Goal: Information Seeking & Learning: Check status

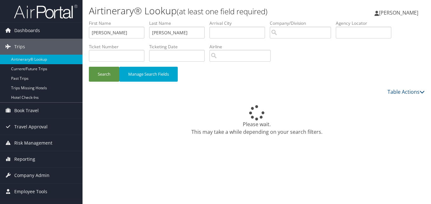
click at [244, 99] on div "Please wait. This may take a while depending on your search filters." at bounding box center [257, 110] width 336 height 29
click at [109, 31] on input "Duwayne" at bounding box center [117, 33] width 56 height 12
paste input "Constanc"
type input "[PERSON_NAME]"
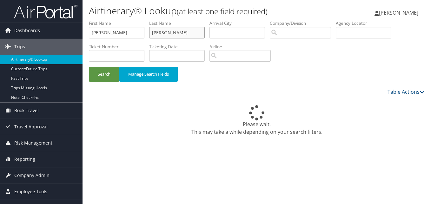
click at [179, 31] on input "Carlson" at bounding box center [177, 33] width 56 height 12
paste input "Hardy"
type input "Hardy"
click at [76, 80] on link "Past Trips" at bounding box center [41, 79] width 82 height 10
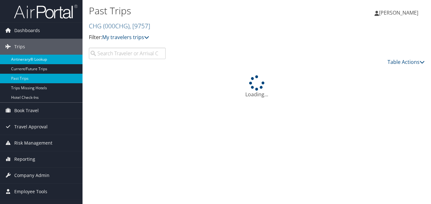
click at [42, 55] on link "Airtinerary® Lookup" at bounding box center [41, 60] width 82 height 10
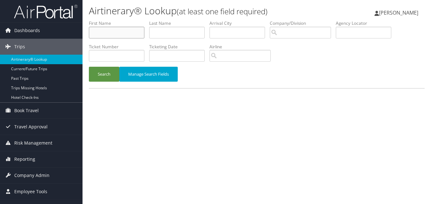
click at [134, 36] on input "text" at bounding box center [117, 33] width 56 height 12
click at [169, 29] on input "text" at bounding box center [177, 33] width 56 height 12
paste input "Hardy"
type input "Hardy"
click at [133, 34] on input "text" at bounding box center [117, 33] width 56 height 12
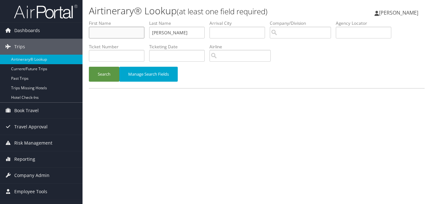
paste input "Constance"
type input "[PERSON_NAME]"
click at [108, 72] on button "Search" at bounding box center [104, 74] width 30 height 15
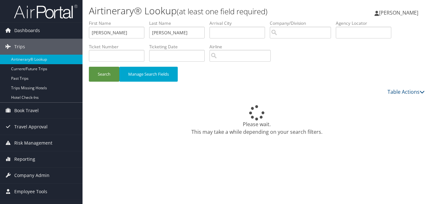
click at [264, 98] on div "Please wait. This may take a while depending on your search filters." at bounding box center [257, 110] width 336 height 29
click at [262, 111] on icon at bounding box center [256, 112] width 19 height 15
click at [267, 132] on div "Please wait. This may take a while depending on your search filters." at bounding box center [257, 120] width 336 height 30
click at [258, 116] on icon at bounding box center [257, 112] width 20 height 16
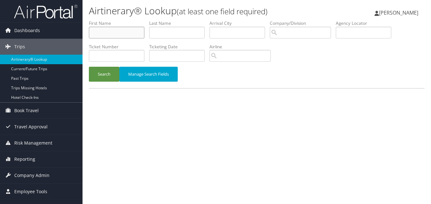
click at [124, 37] on input "text" at bounding box center [117, 33] width 56 height 12
paste input "Constance"
type input "Constance"
click at [195, 28] on input "text" at bounding box center [177, 33] width 56 height 12
paste input "Hardy"
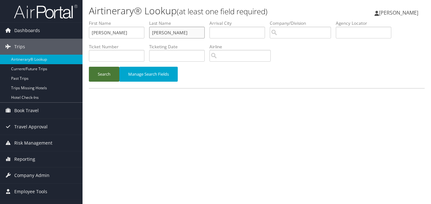
type input "Hardy"
click at [112, 72] on button "Search" at bounding box center [104, 74] width 30 height 15
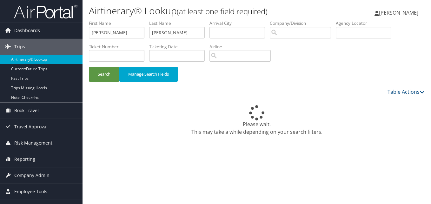
click at [214, 149] on div "Airtinerary® Lookup (at least one field required) Luke Perry Luke Perry My Sett…" at bounding box center [256, 102] width 348 height 204
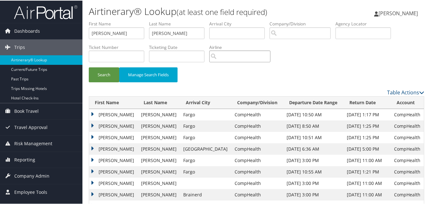
click at [267, 61] on input "search" at bounding box center [239, 56] width 61 height 12
click at [92, 159] on td "Constance" at bounding box center [113, 159] width 49 height 11
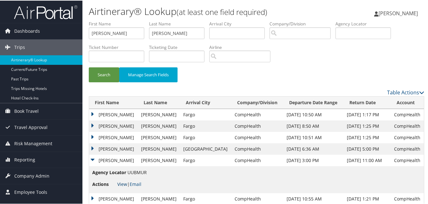
click at [120, 183] on link "View" at bounding box center [122, 183] width 10 height 6
click at [128, 27] on input "Constance" at bounding box center [117, 33] width 56 height 12
paste input "Marion"
type input "Marion"
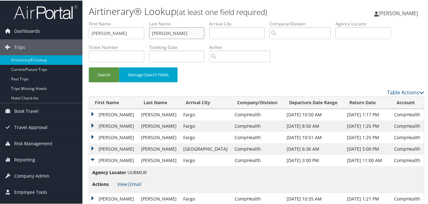
click at [168, 30] on input "Hardy" at bounding box center [177, 33] width 56 height 12
paste input "Thomas"
type input "Thomas"
click at [111, 69] on button "Search" at bounding box center [104, 74] width 30 height 15
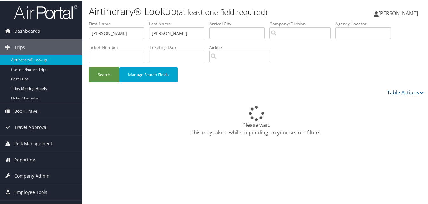
click at [323, 86] on div "Search Manage Search Fields" at bounding box center [256, 77] width 345 height 21
click at [223, 142] on div "Please wait. This may take a while depending on your search filters." at bounding box center [257, 190] width 336 height 188
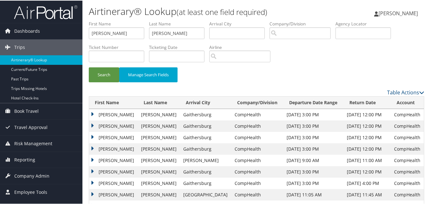
click at [96, 114] on td "Marion" at bounding box center [113, 113] width 49 height 11
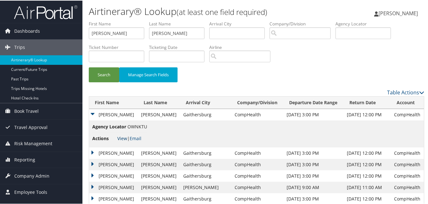
click at [123, 136] on link "View" at bounding box center [122, 138] width 10 height 6
click at [103, 30] on input "Marion" at bounding box center [117, 33] width 56 height 12
paste input "Robert"
type input "Robert"
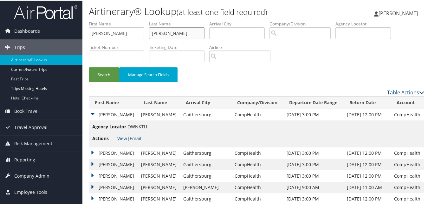
click at [161, 30] on input "Thomas" at bounding box center [177, 33] width 56 height 12
paste input "Paresi"
type input "Paresi"
click at [105, 76] on button "Search" at bounding box center [104, 74] width 30 height 15
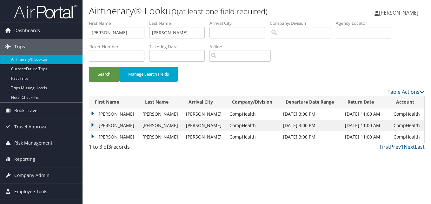
click at [91, 123] on td "Robert" at bounding box center [114, 125] width 50 height 11
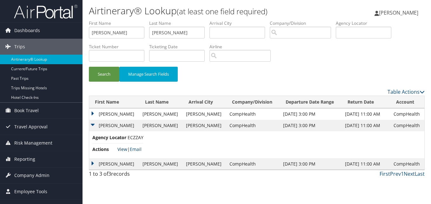
click at [122, 149] on link "View" at bounding box center [122, 149] width 10 height 6
click at [112, 35] on input "Robert" at bounding box center [117, 33] width 56 height 12
paste input "James"
type input "James"
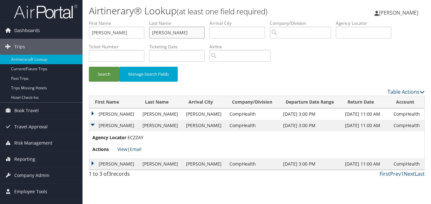
click at [194, 36] on input "Paresi" at bounding box center [177, 33] width 56 height 12
paste input "Lloyd"
type input "Lloyd"
click at [101, 75] on button "Search" at bounding box center [104, 74] width 30 height 15
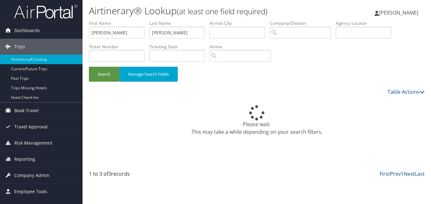
click at [330, 174] on div "First Prev 1 Next Last" at bounding box center [299, 174] width 249 height 8
click at [103, 28] on input "James" at bounding box center [117, 33] width 56 height 12
paste input "Ferdou"
type input "Ferdous"
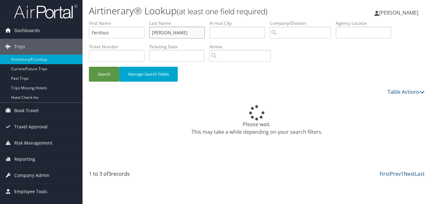
click at [179, 31] on input "Lloyd" at bounding box center [177, 33] width 56 height 12
paste input "Barlaskar"
type input "Barlaskar"
click at [271, 105] on div "Please wait. This may take a while depending on your search filters." at bounding box center [257, 120] width 336 height 30
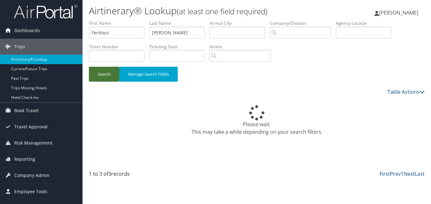
click at [105, 78] on button "Search" at bounding box center [104, 74] width 30 height 15
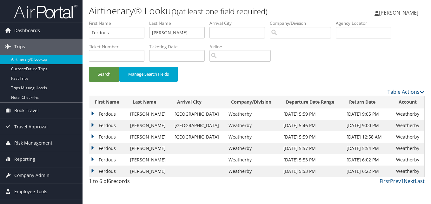
click at [92, 112] on td "Ferdous" at bounding box center [108, 113] width 38 height 11
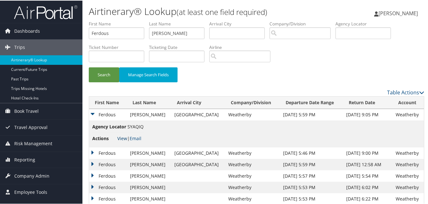
click at [119, 138] on link "View" at bounding box center [122, 138] width 10 height 6
click at [134, 35] on input "Ferdous" at bounding box center [117, 33] width 56 height 12
paste input "Jame"
type input "James"
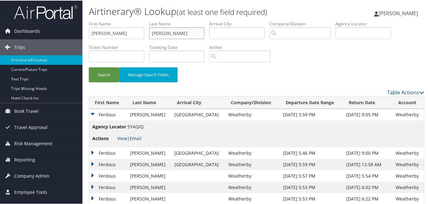
click at [172, 31] on input "Barlaskar" at bounding box center [177, 33] width 56 height 12
paste input "Lloyd"
type input "Lloyd"
click at [99, 73] on button "Search" at bounding box center [104, 74] width 30 height 15
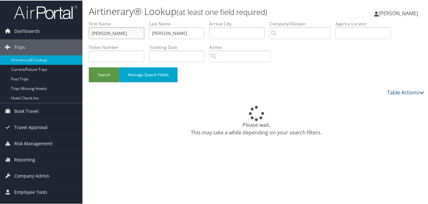
click at [115, 31] on input "James" at bounding box center [117, 33] width 56 height 12
paste input "Danny"
type input "Danny"
click at [193, 28] on input "Lloyd" at bounding box center [177, 33] width 56 height 12
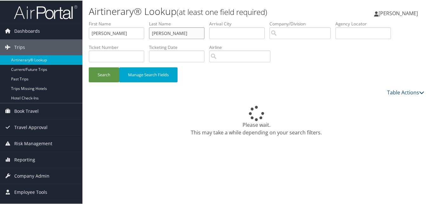
click at [193, 28] on input "Lloyd" at bounding box center [177, 33] width 56 height 12
paste input "Bourgeois"
type input "Bourgeois"
click at [120, 74] on button "Manage Search Fields" at bounding box center [148, 74] width 58 height 15
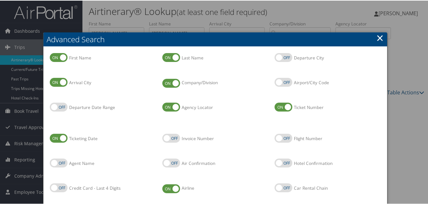
click at [382, 37] on h2 "Advanced Search" at bounding box center [215, 39] width 344 height 14
click at [377, 38] on link "×" at bounding box center [380, 37] width 7 height 13
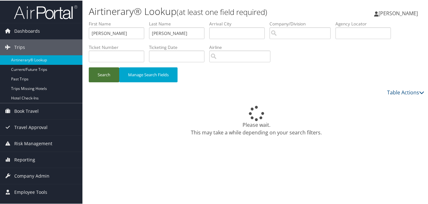
click at [109, 71] on button "Search" at bounding box center [104, 74] width 30 height 15
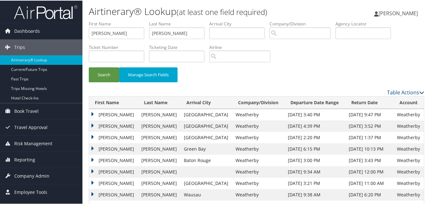
click at [90, 137] on td "Danny" at bounding box center [113, 136] width 49 height 11
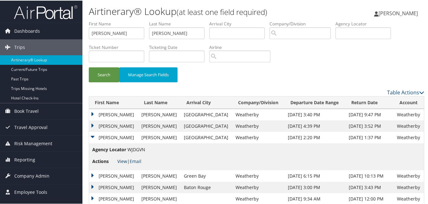
click at [122, 161] on link "View" at bounding box center [122, 160] width 10 height 6
click at [139, 30] on input "Danny" at bounding box center [117, 33] width 56 height 12
paste input "Elizabeth"
type input "Elizabeth"
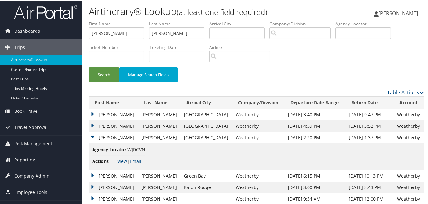
click at [158, 42] on li "Last Name Bourgeois" at bounding box center [179, 31] width 60 height 23
click at [161, 35] on input "Bourgeois" at bounding box center [177, 33] width 56 height 12
paste input "Devore"
type input "Devore"
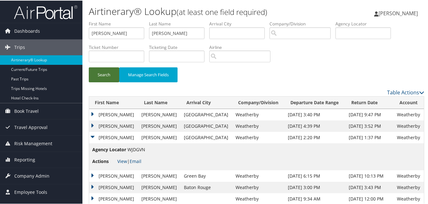
click at [112, 69] on button "Search" at bounding box center [104, 74] width 30 height 15
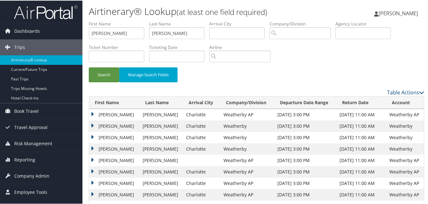
click at [95, 113] on td "Elizabeth" at bounding box center [114, 113] width 50 height 11
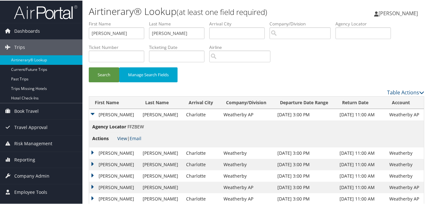
click at [118, 138] on link "View" at bounding box center [122, 138] width 10 height 6
click at [132, 31] on input "Elizabeth" at bounding box center [117, 33] width 56 height 12
paste input "Sohaib"
type input "Sohaib"
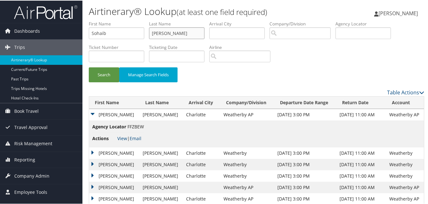
click at [197, 36] on input "Devore" at bounding box center [177, 33] width 56 height 12
click at [196, 36] on input "Devore" at bounding box center [177, 33] width 56 height 12
paste input "Elsayed"
type input "Elsayed"
click at [110, 72] on button "Search" at bounding box center [104, 74] width 30 height 15
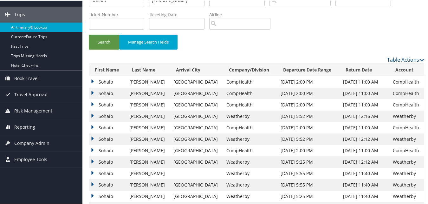
scroll to position [63, 0]
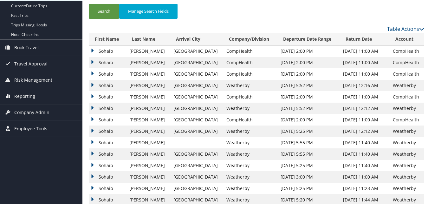
click at [92, 152] on td "Sohaib" at bounding box center [107, 153] width 37 height 11
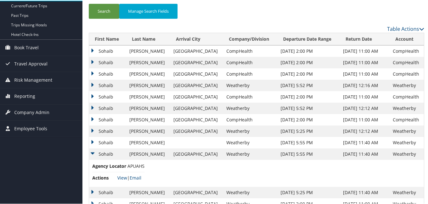
click at [116, 178] on li "Actions View | Email" at bounding box center [118, 176] width 52 height 11
click at [118, 177] on link "View" at bounding box center [122, 177] width 10 height 6
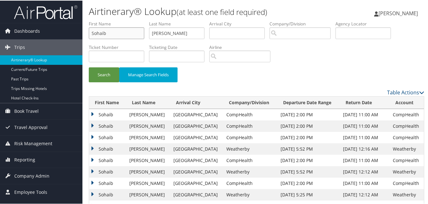
click at [117, 33] on input "Sohaib" at bounding box center [117, 33] width 56 height 12
paste input "George"
click at [117, 33] on input "SohaibGeorge" at bounding box center [117, 33] width 56 height 12
paste input "text"
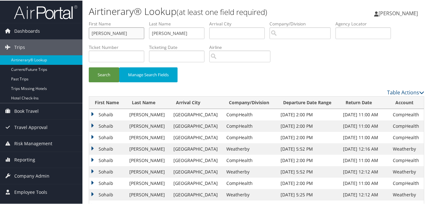
type input "George"
click at [181, 33] on input "Elsayed" at bounding box center [177, 33] width 56 height 12
paste input "Counelis"
type input "Counelis"
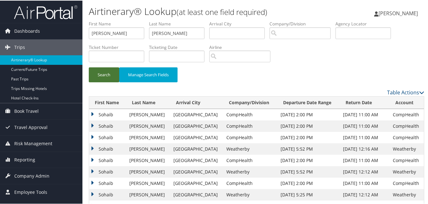
click at [111, 77] on button "Search" at bounding box center [104, 74] width 30 height 15
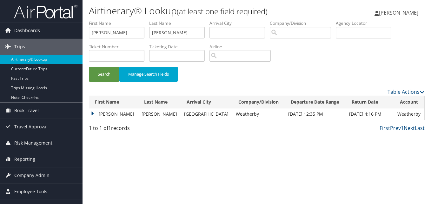
click at [91, 114] on td "George" at bounding box center [113, 113] width 49 height 11
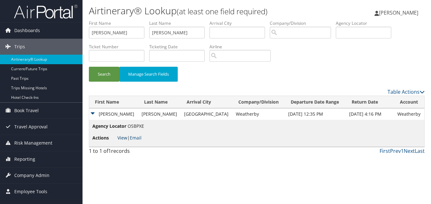
click at [123, 135] on link "View" at bounding box center [122, 138] width 10 height 6
click at [122, 35] on input "George" at bounding box center [117, 33] width 56 height 12
paste input "Syed"
type input "Syed"
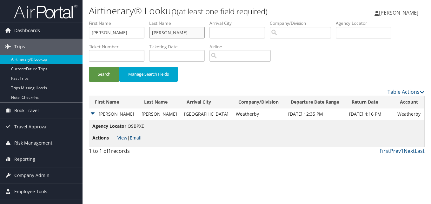
click at [175, 34] on input "Counelis" at bounding box center [177, 33] width 56 height 12
paste input "Zaidi"
type input "Zaidi"
click at [113, 74] on button "Search" at bounding box center [104, 74] width 30 height 15
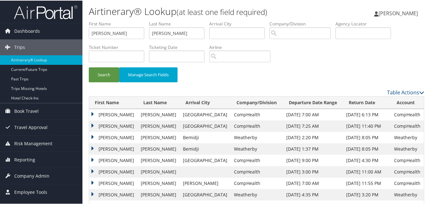
click at [95, 115] on td "Syed" at bounding box center [113, 113] width 49 height 11
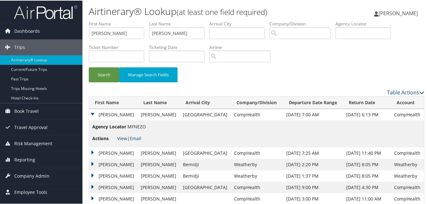
click at [120, 137] on link "View" at bounding box center [122, 138] width 10 height 6
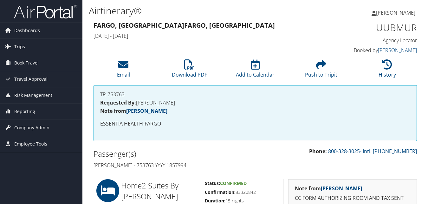
scroll to position [32, 0]
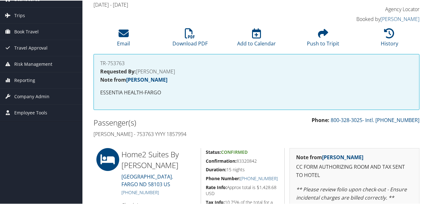
drag, startPoint x: 206, startPoint y: 162, endPoint x: 257, endPoint y: 162, distance: 51.1
click at [257, 162] on h5 "Confirmation: 83320842" at bounding box center [243, 160] width 74 height 6
copy h5 "Confirmation: 83320842"
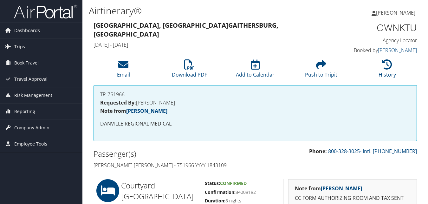
scroll to position [127, 0]
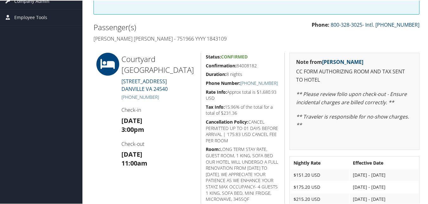
drag, startPoint x: 206, startPoint y: 65, endPoint x: 256, endPoint y: 67, distance: 49.9
click at [256, 67] on h5 "Confirmation: 84008182" at bounding box center [243, 65] width 74 height 6
copy h5 "Confirmation: 84008182"
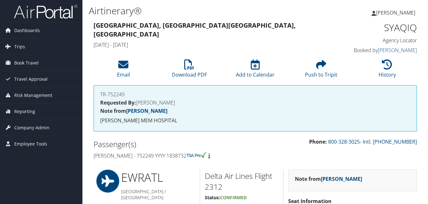
scroll to position [327, 0]
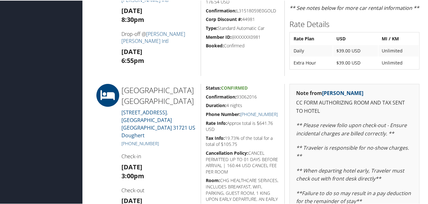
drag, startPoint x: 216, startPoint y: 97, endPoint x: 256, endPoint y: 97, distance: 40.0
click at [256, 97] on div "Status: Confirmed Confirmation: 93062016 Duration: 4 nights Phone Number: +1 (2…" at bounding box center [243, 173] width 84 height 180
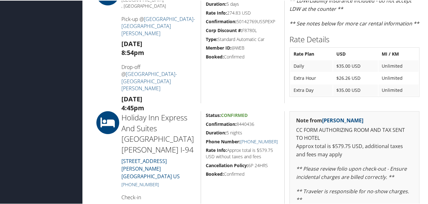
scroll to position [515, 0]
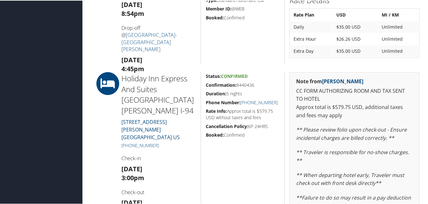
drag, startPoint x: 202, startPoint y: 83, endPoint x: 261, endPoint y: 87, distance: 59.1
click at [261, 87] on div "Status: Confirmed Confirmation: 8440436 Duration: 5 nights Phone Number: [PHONE…" at bounding box center [243, 169] width 84 height 196
copy h5 "Confirmation: 8440436"
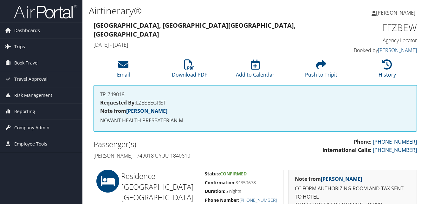
scroll to position [127, 0]
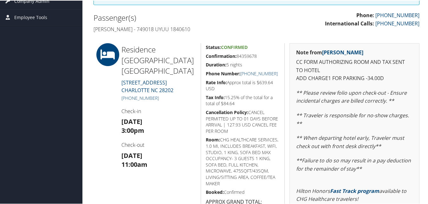
drag, startPoint x: 207, startPoint y: 56, endPoint x: 260, endPoint y: 53, distance: 53.1
click at [260, 53] on h5 "Confirmation: 84359678" at bounding box center [243, 55] width 74 height 6
drag, startPoint x: 281, startPoint y: 74, endPoint x: 247, endPoint y: 72, distance: 34.3
click at [247, 72] on div "Status: Confirmed Confirmation: 84359678 Duration: 5 nights Phone Number: +1 (7…" at bounding box center [243, 152] width 84 height 219
copy link "(704) 334-0709"
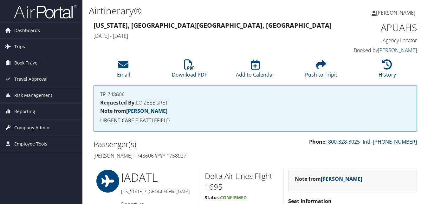
scroll to position [459, 0]
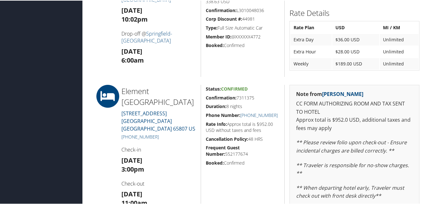
drag, startPoint x: 234, startPoint y: 97, endPoint x: 259, endPoint y: 97, distance: 25.1
click at [259, 97] on div "Status: Confirmed Confirmation: 7311375 Duration: 8 nights Phone Number: +1 (41…" at bounding box center [243, 182] width 84 height 196
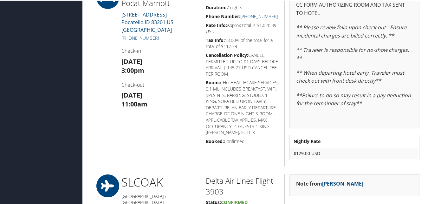
scroll to position [350, 0]
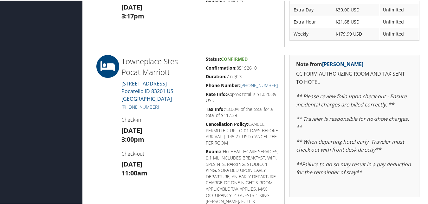
drag, startPoint x: 206, startPoint y: 65, endPoint x: 256, endPoint y: 65, distance: 50.5
click at [256, 65] on h5 "Confirmation: 85192610" at bounding box center [243, 67] width 74 height 6
copy h5 "Confirmation: 85192610"
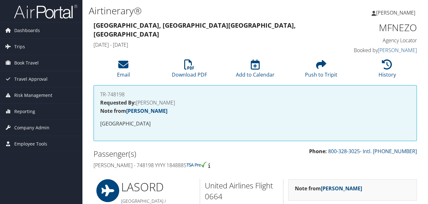
scroll to position [491, 0]
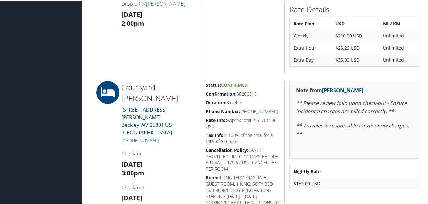
drag, startPoint x: 203, startPoint y: 93, endPoint x: 256, endPoint y: 94, distance: 52.7
click at [256, 94] on div "Status: Confirmed Confirmation: 80200815 Duration: 8 nights Phone Number: [PHON…" at bounding box center [243, 167] width 84 height 175
copy h5 "Confirmation: 80200815"
